Goal: Information Seeking & Learning: Learn about a topic

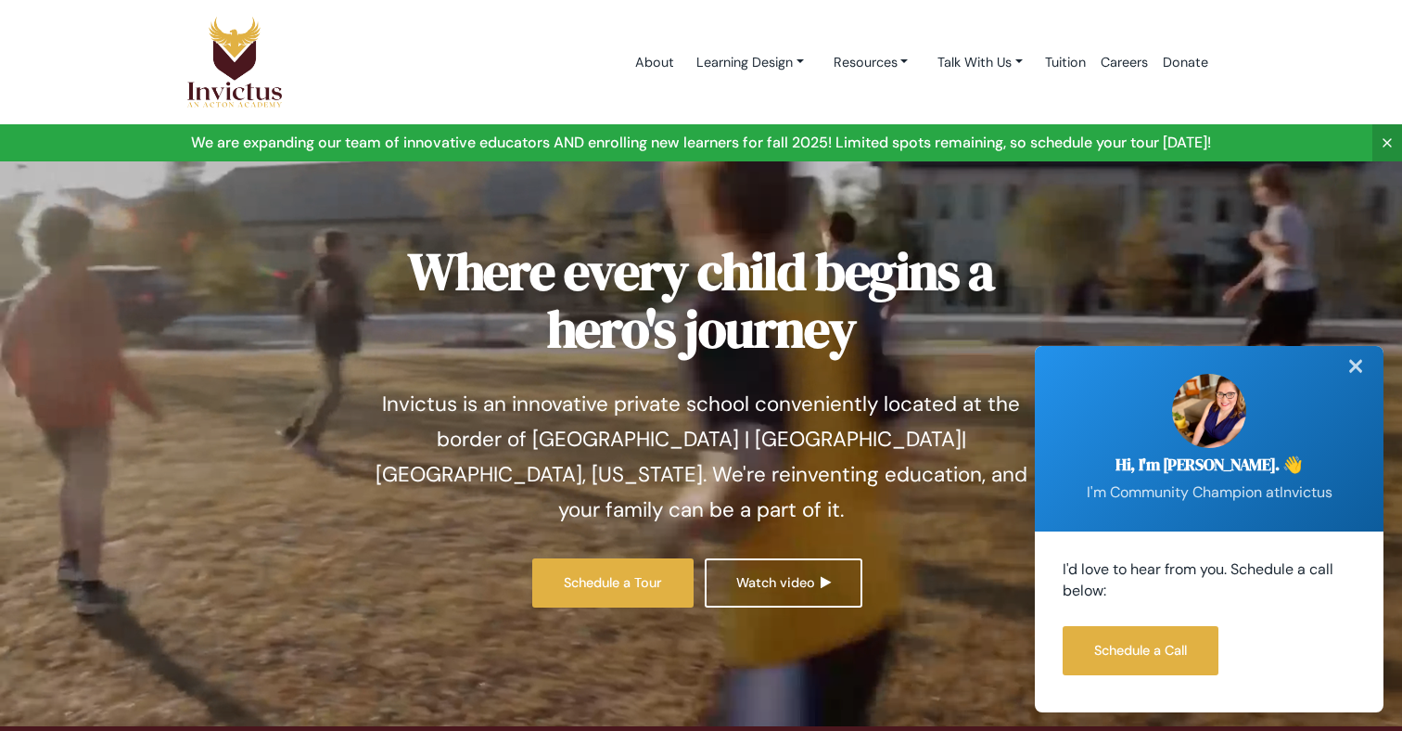
click at [1360, 368] on div "✕" at bounding box center [1355, 366] width 37 height 41
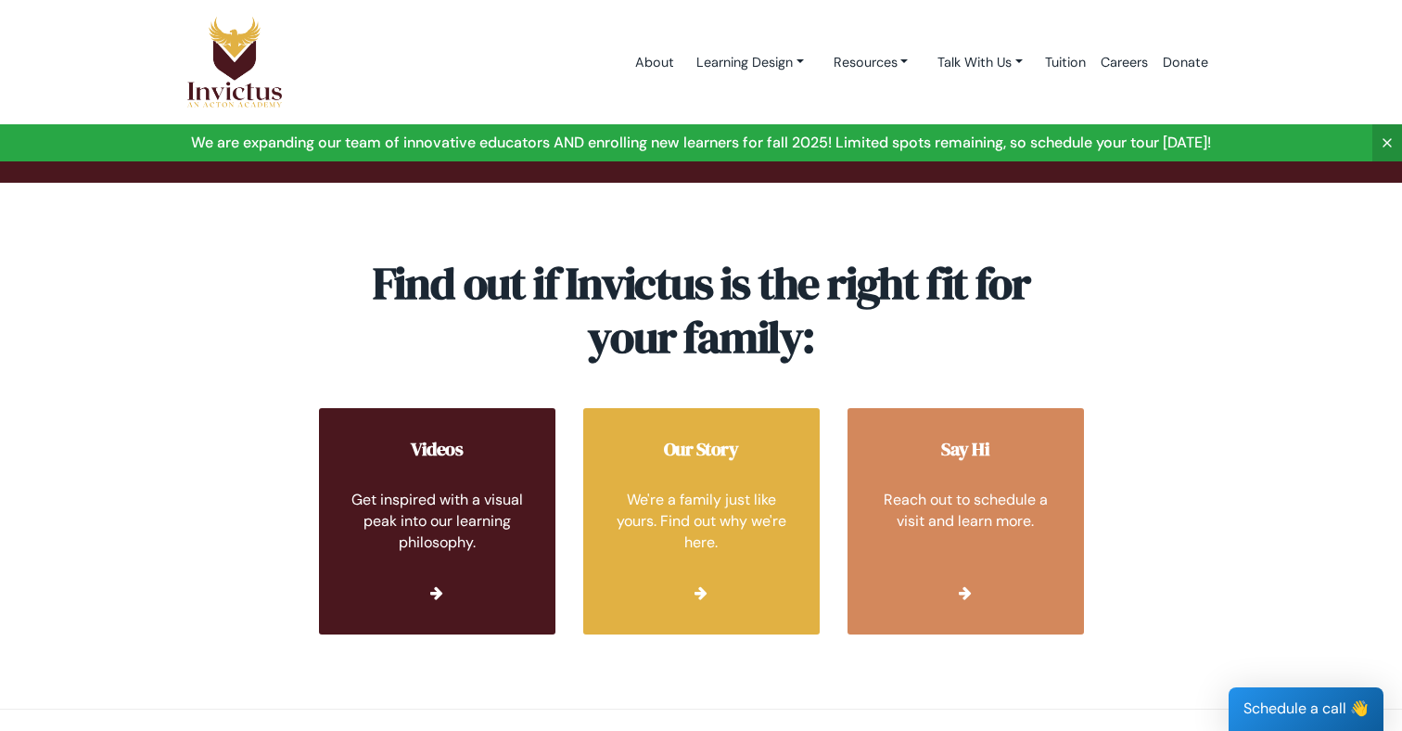
scroll to position [6634, 0]
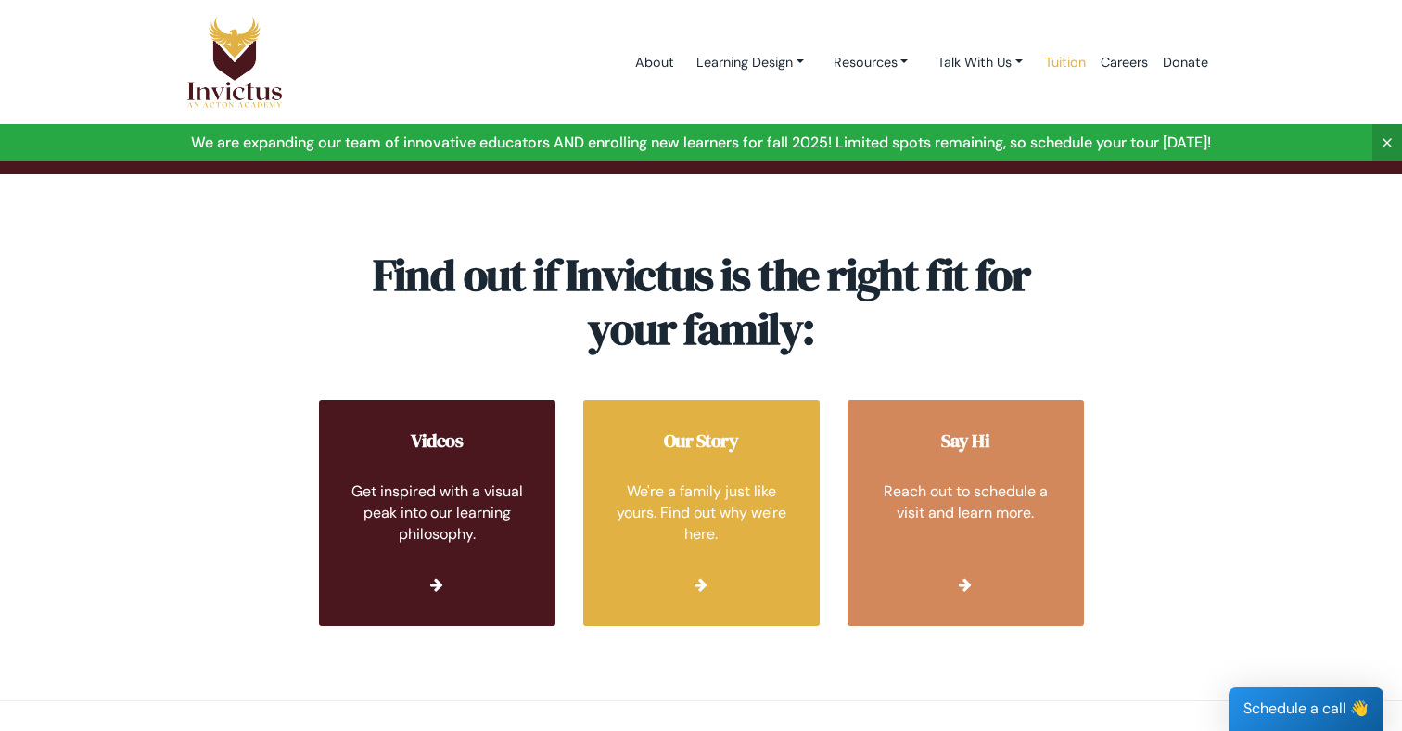
click at [1059, 59] on link "Tuition" at bounding box center [1066, 62] width 56 height 79
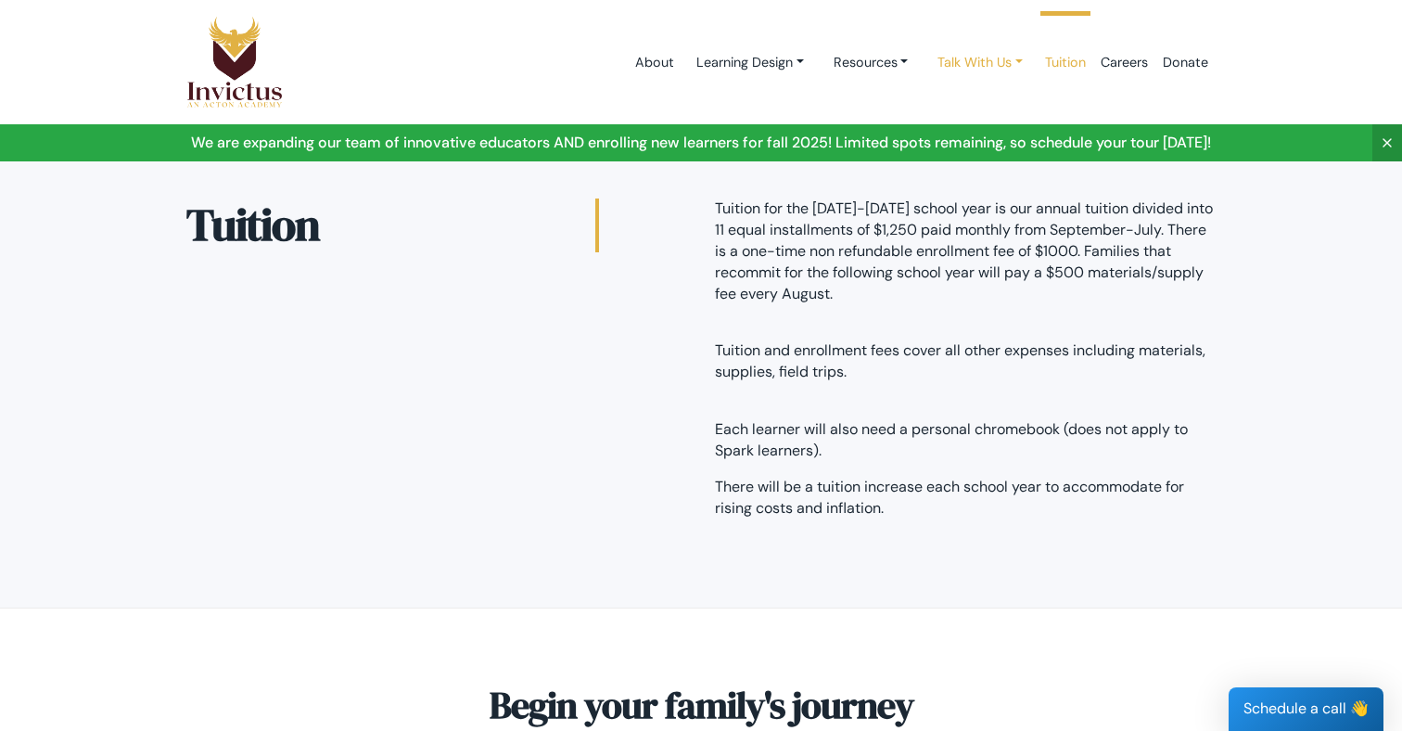
click at [939, 65] on link "Talk With Us" at bounding box center [980, 62] width 115 height 34
click at [942, 173] on link "Events" at bounding box center [997, 174] width 147 height 34
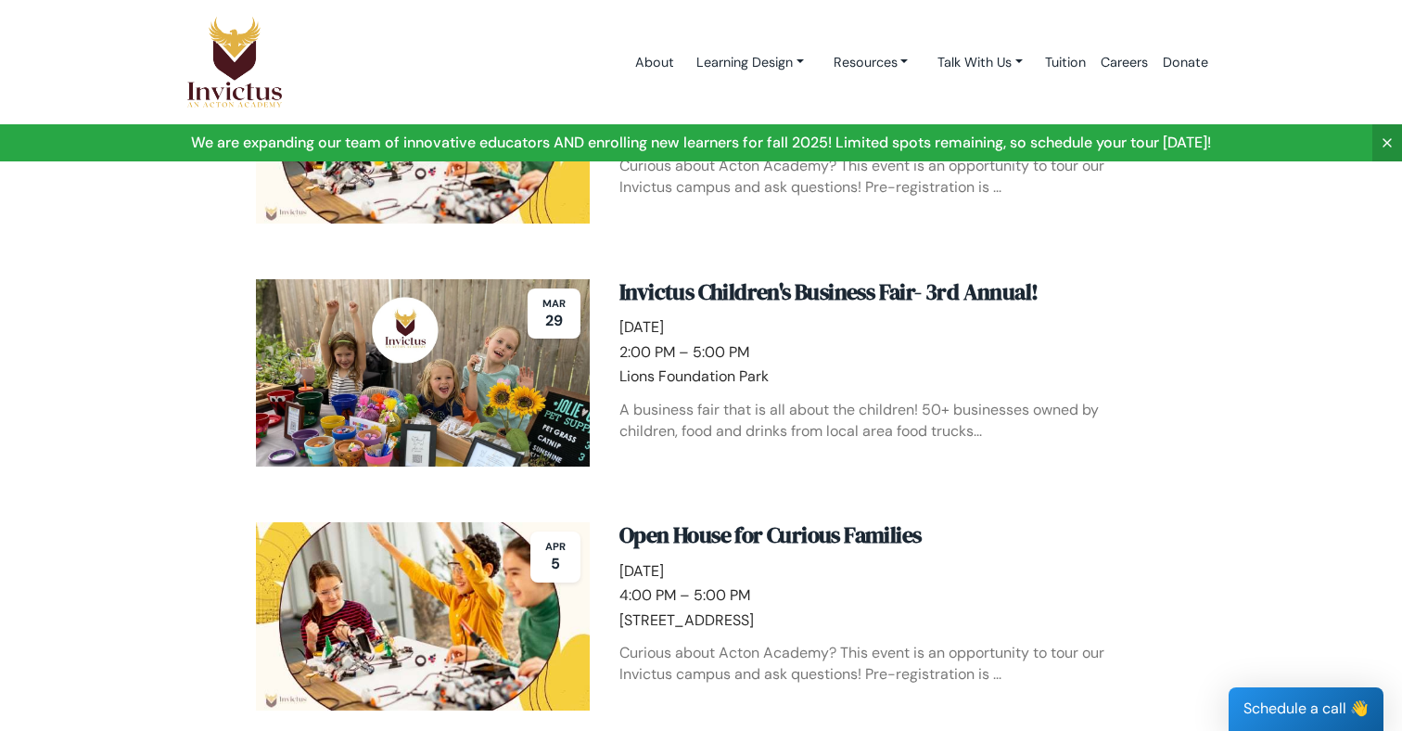
scroll to position [146, 0]
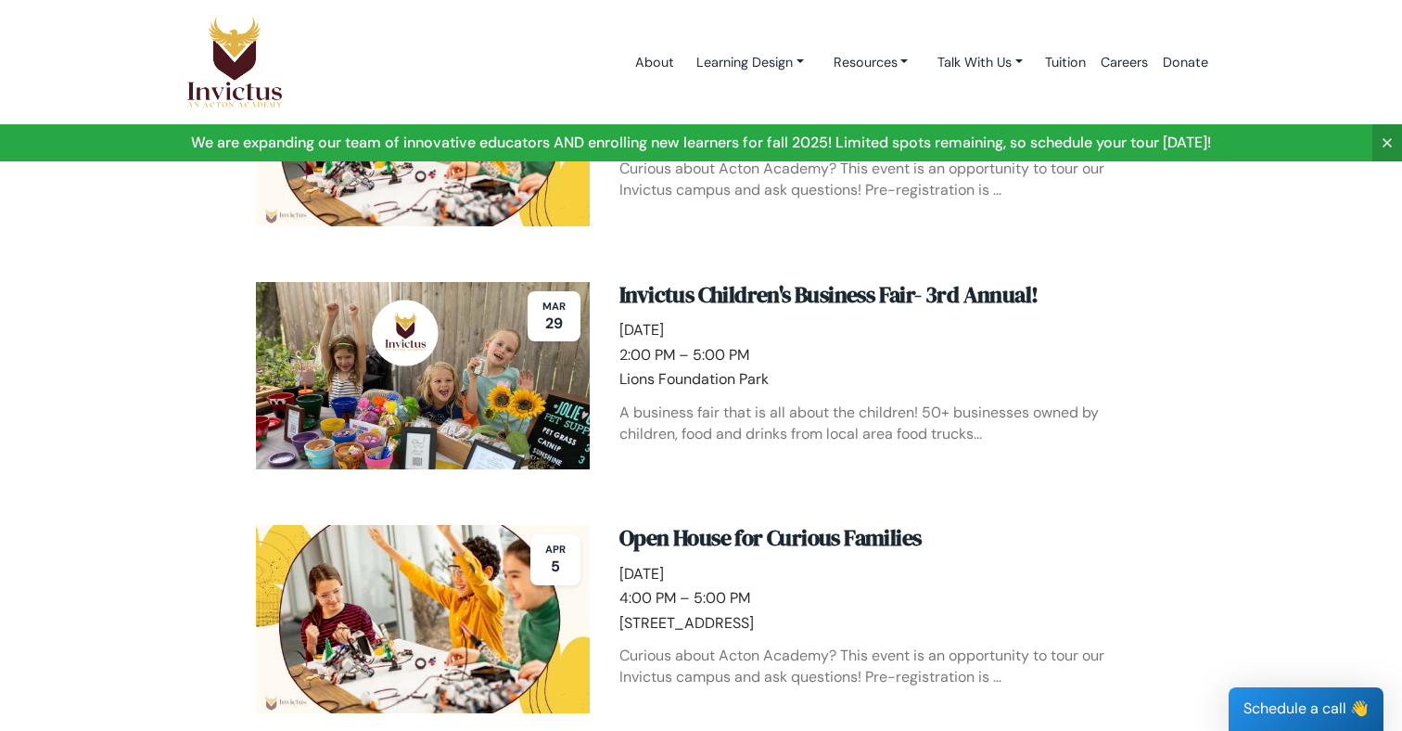
click at [1380, 137] on icon at bounding box center [1387, 142] width 15 height 15
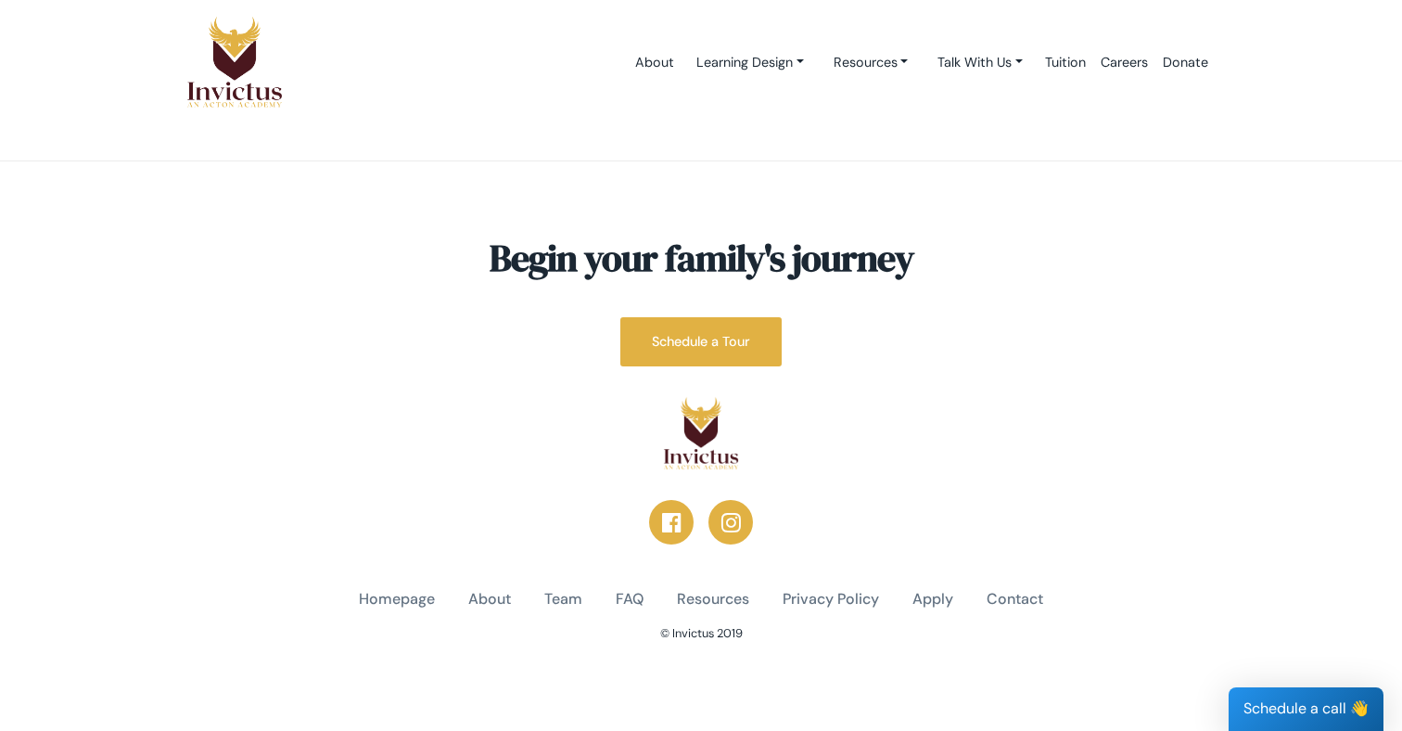
scroll to position [753, 0]
click at [620, 602] on link "FAQ" at bounding box center [630, 600] width 28 height 21
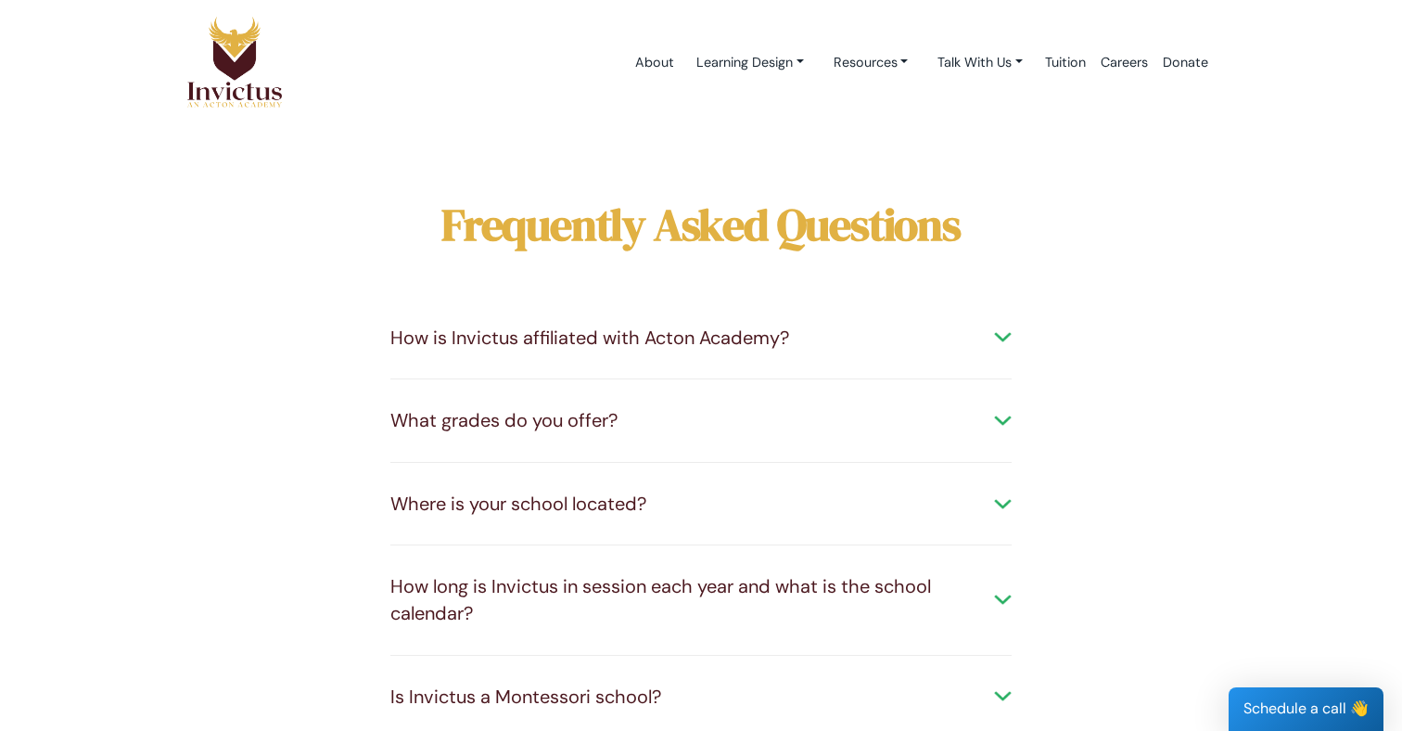
click at [1005, 334] on div "How is Invictus affiliated with Acton Academy?" at bounding box center [700, 338] width 621 height 27
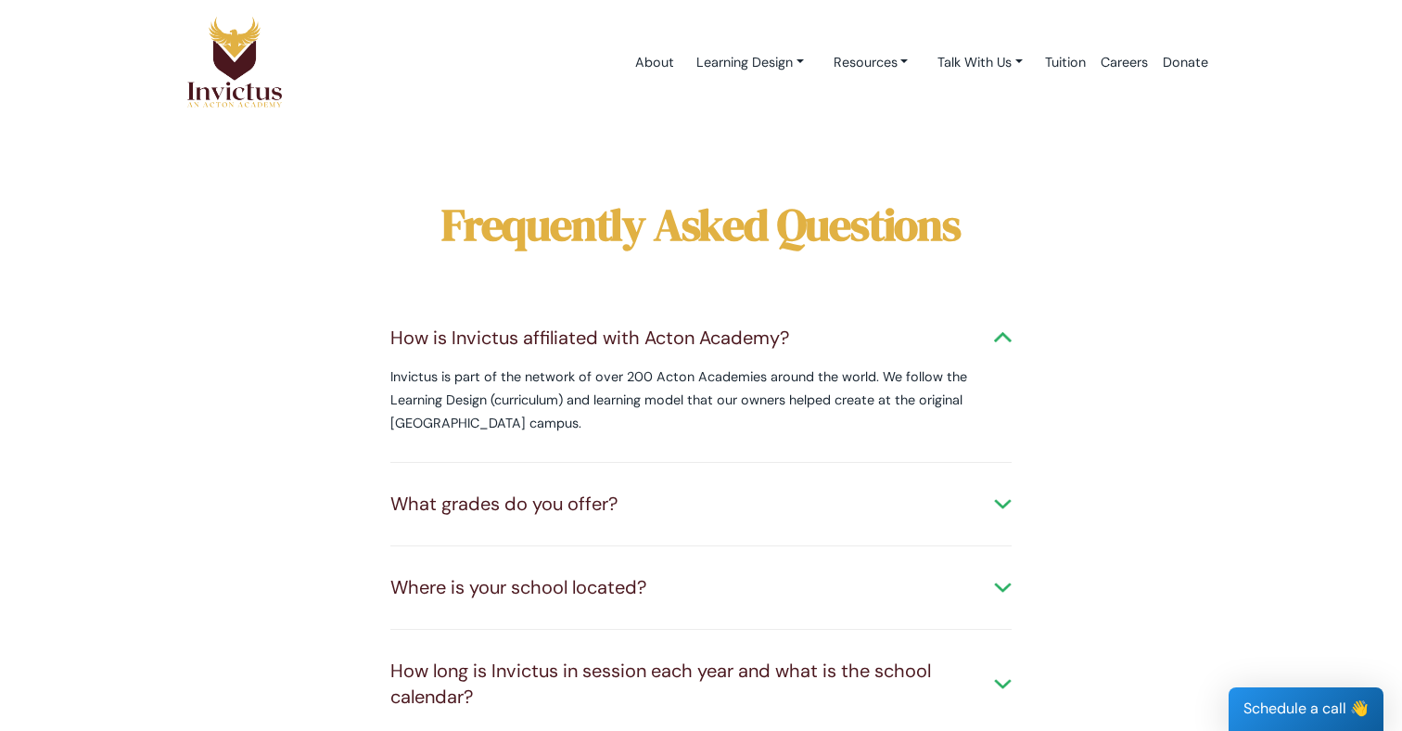
click at [1005, 496] on div "What grades do you offer?" at bounding box center [700, 504] width 621 height 27
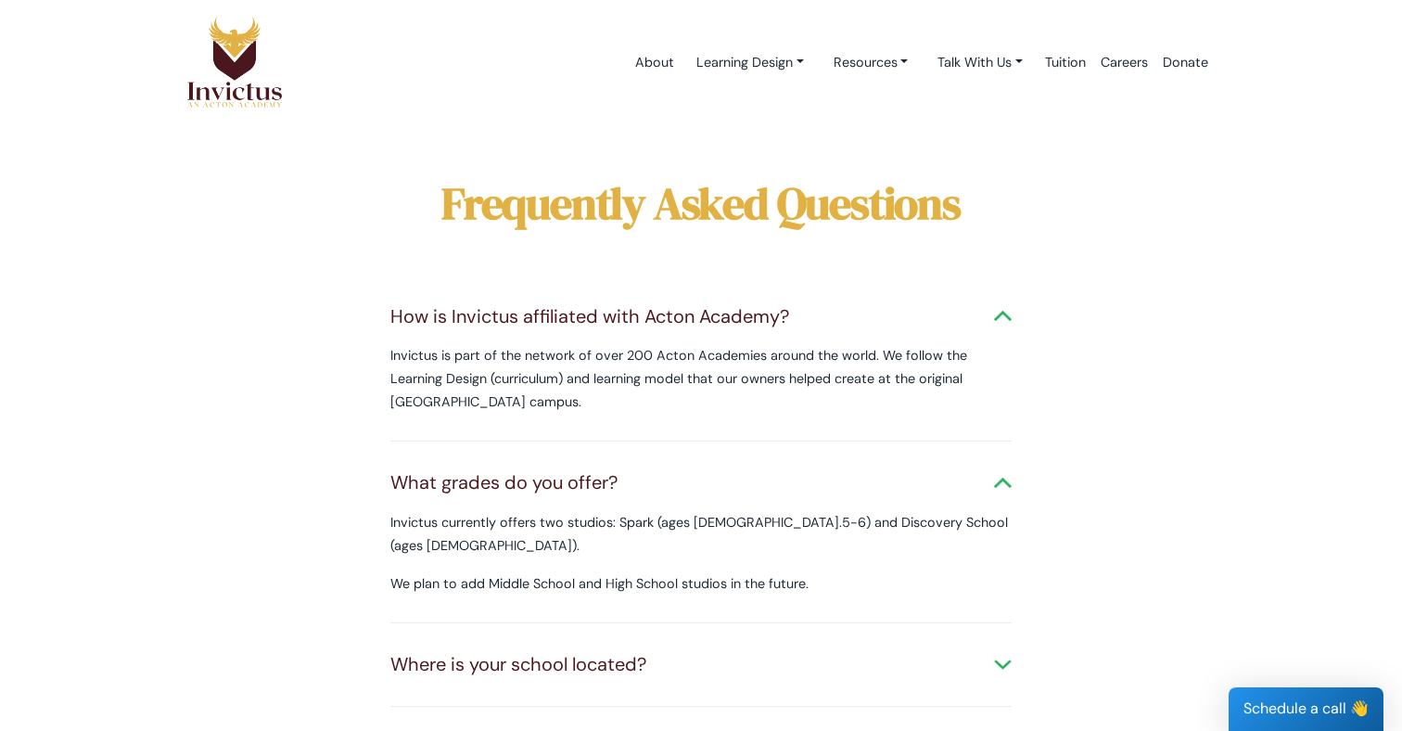
scroll to position [21, 0]
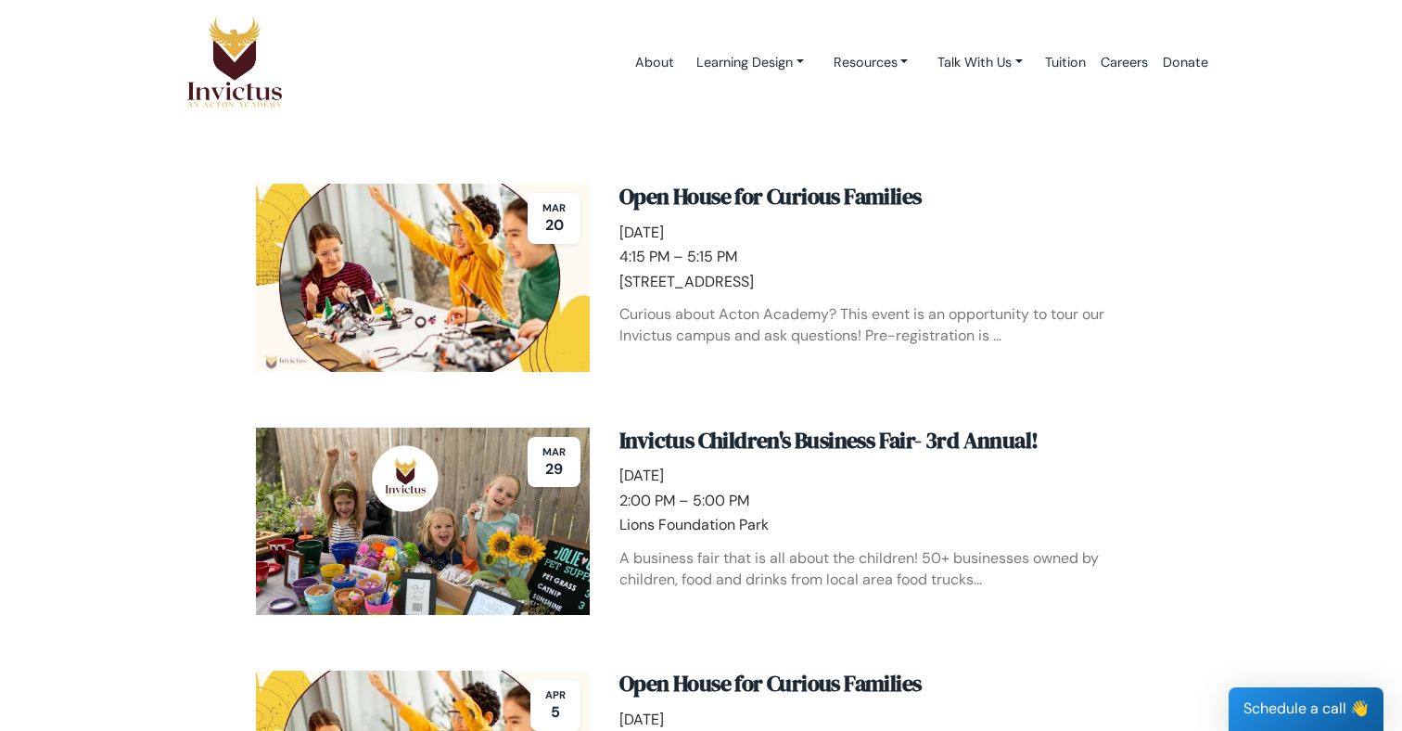
scroll to position [753, 0]
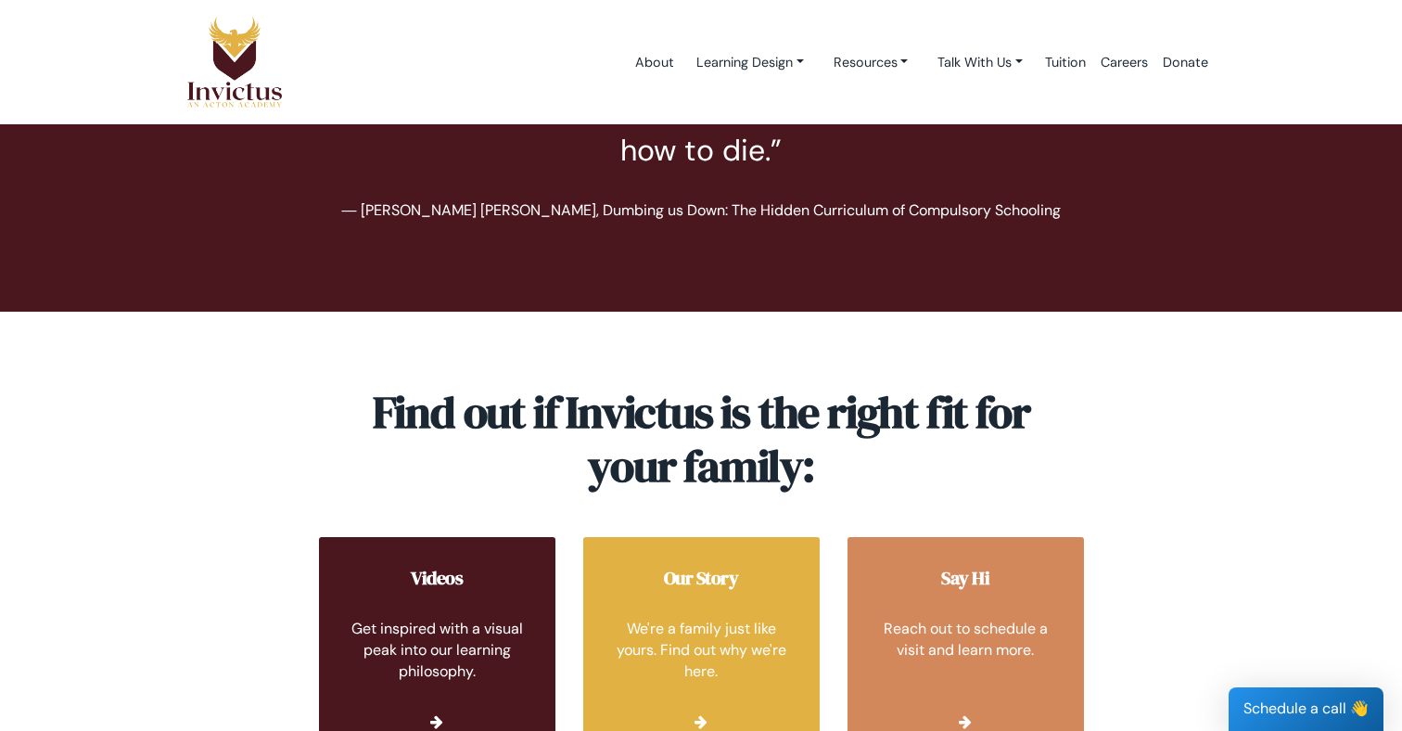
scroll to position [6496, 0]
